Goal: Task Accomplishment & Management: Manage account settings

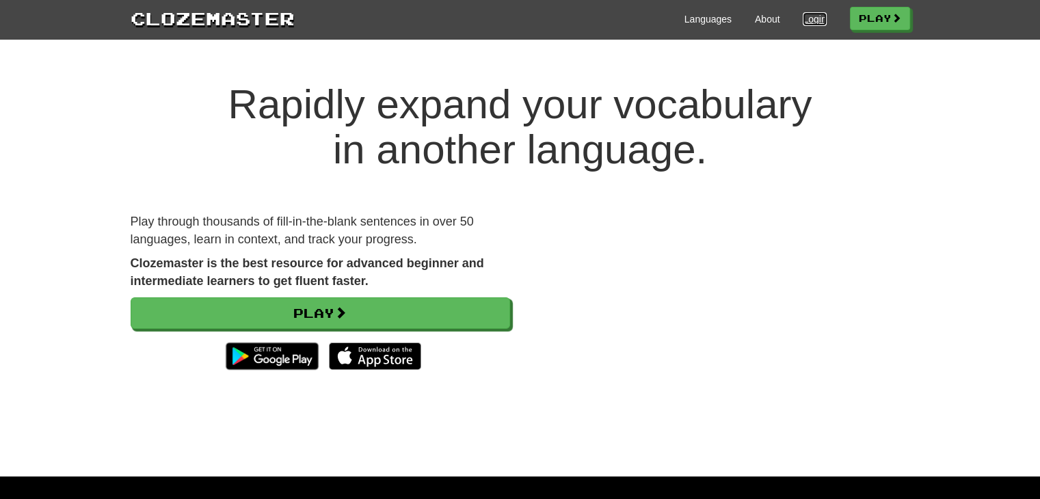
click at [816, 13] on link "Login" at bounding box center [814, 19] width 23 height 14
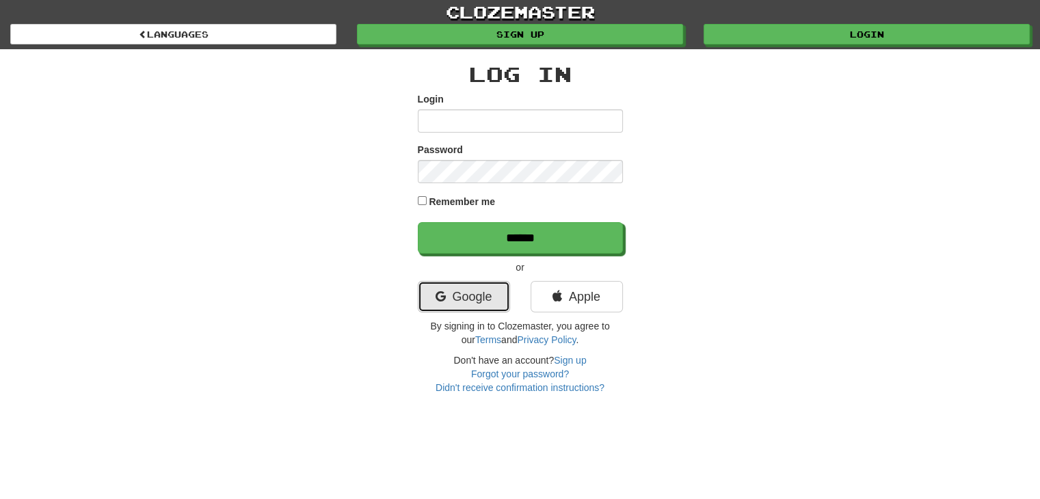
click at [491, 291] on link "Google" at bounding box center [464, 296] width 92 height 31
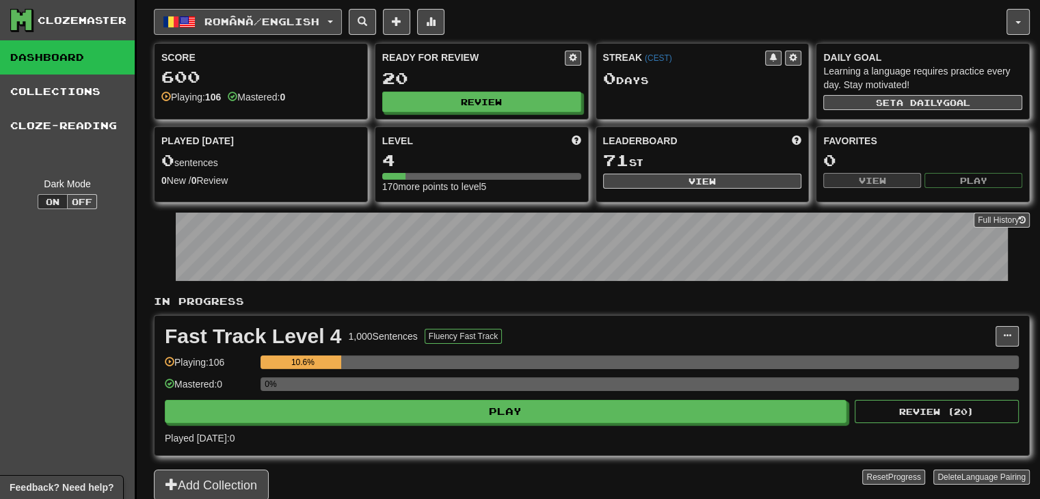
click at [216, 20] on span "Română / English" at bounding box center [261, 22] width 115 height 12
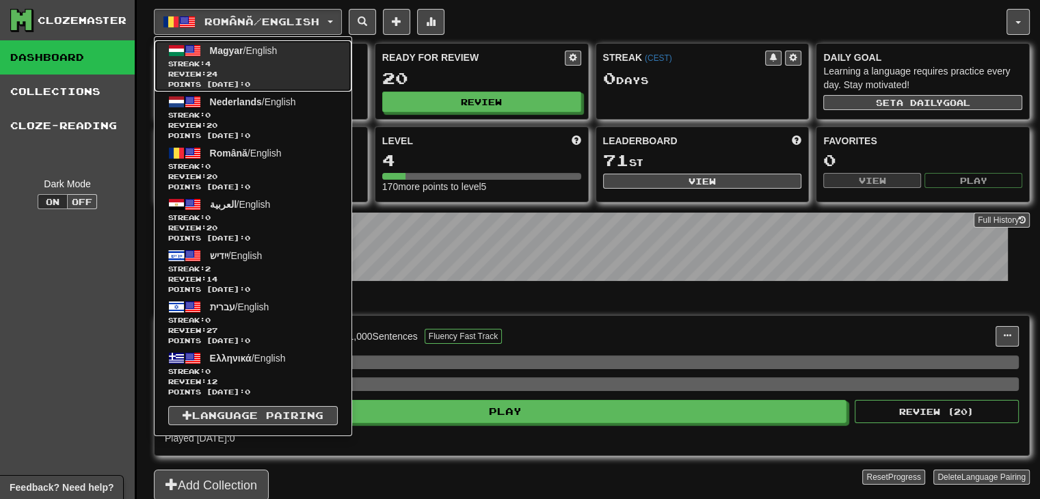
click at [283, 61] on span "Streak: 4" at bounding box center [253, 64] width 170 height 10
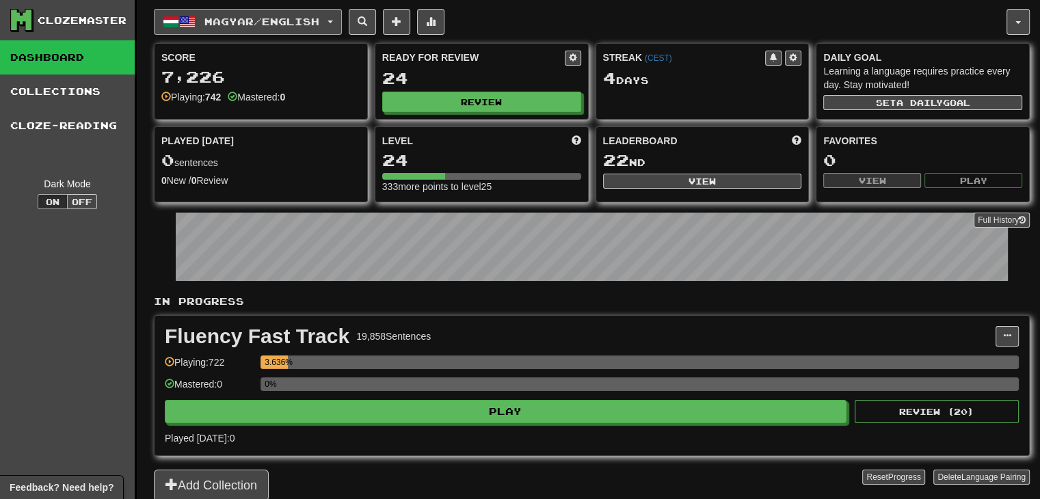
click at [319, 20] on span "Magyar / English" at bounding box center [261, 22] width 115 height 12
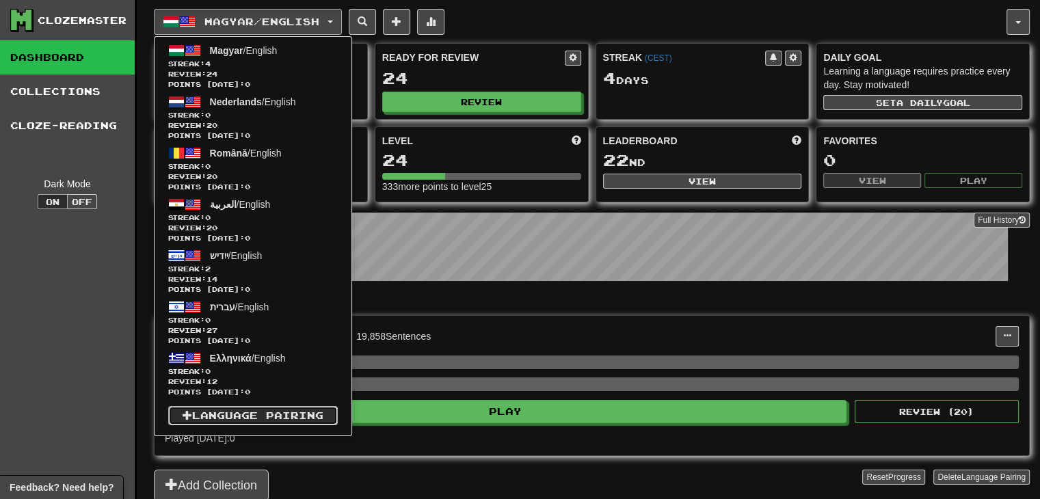
click at [308, 412] on link "Language Pairing" at bounding box center [253, 415] width 170 height 19
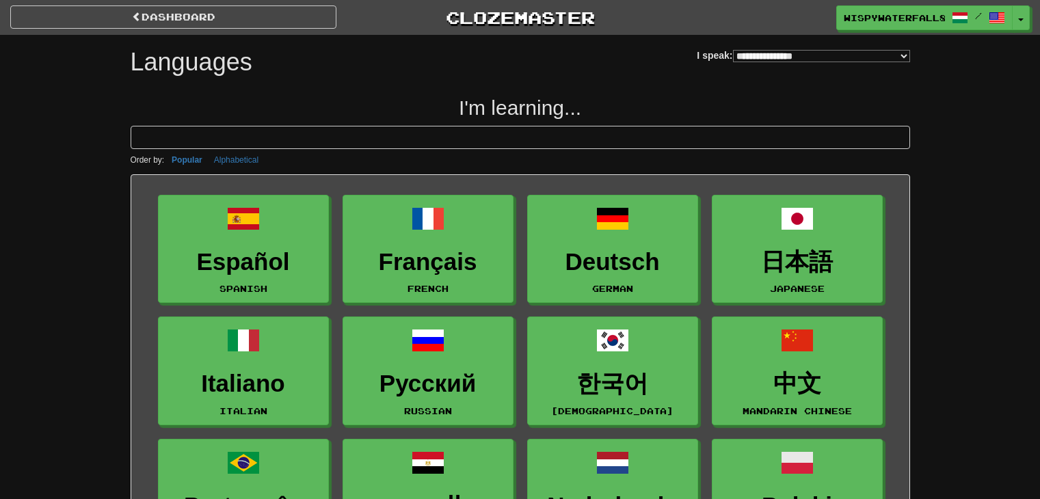
select select "*******"
click at [213, 20] on link "dashboard" at bounding box center [173, 16] width 326 height 23
